Goal: Download file/media

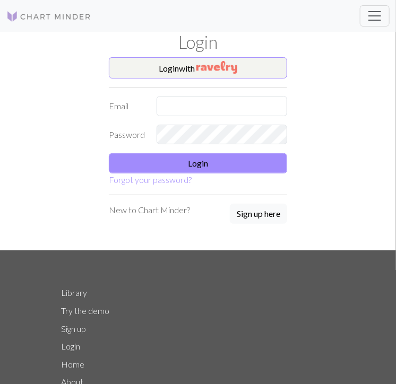
click at [178, 56] on div "Login" at bounding box center [198, 44] width 286 height 25
click at [215, 67] on img "button" at bounding box center [216, 67] width 41 height 13
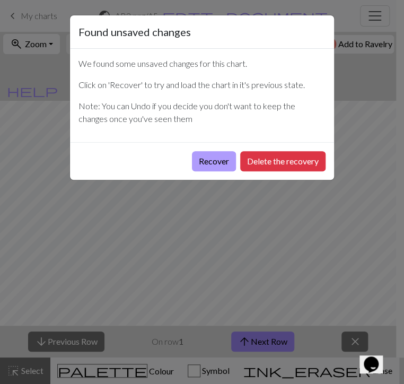
click at [214, 161] on button "Recover" at bounding box center [214, 161] width 44 height 20
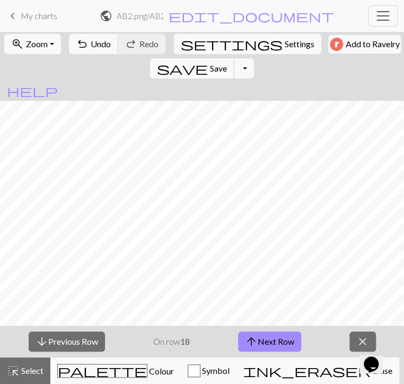
click at [227, 63] on span "Save" at bounding box center [218, 68] width 17 height 10
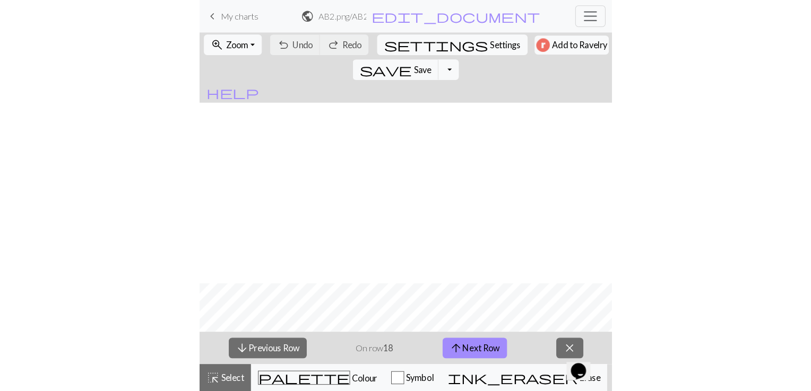
scroll to position [177, 0]
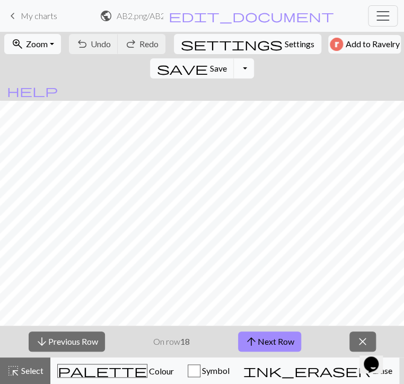
click at [254, 58] on button "Toggle Dropdown" at bounding box center [244, 68] width 20 height 20
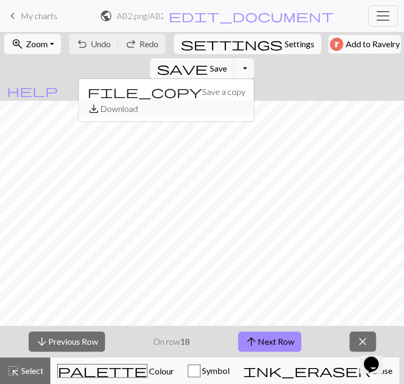
click at [254, 100] on button "save_alt Download" at bounding box center [166, 108] width 175 height 17
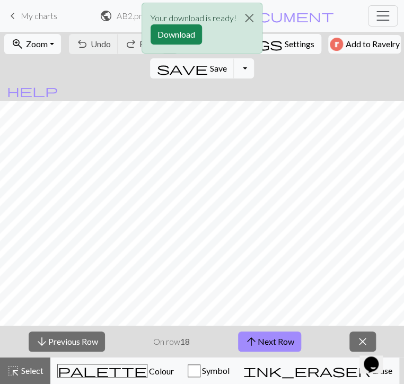
click at [345, 22] on div "Your download is ready! Download" at bounding box center [202, 31] width 404 height 62
click at [194, 32] on button "Download" at bounding box center [176, 34] width 51 height 20
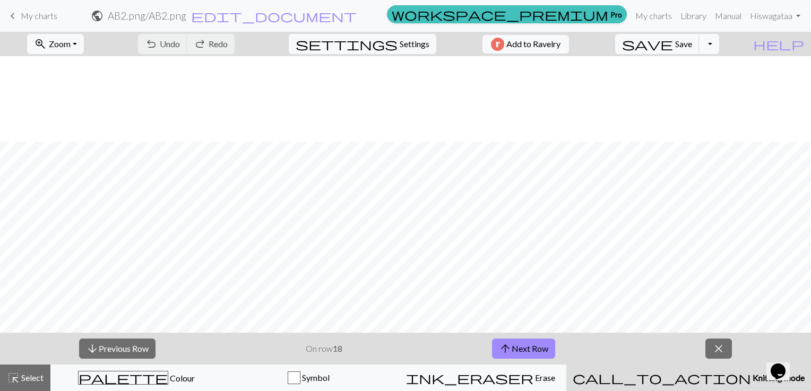
scroll to position [389, 0]
click at [395, 351] on button "arrow_upward Next Row" at bounding box center [523, 349] width 63 height 20
click at [395, 347] on span "arrow_upward" at bounding box center [505, 349] width 13 height 15
